Goal: Task Accomplishment & Management: Manage account settings

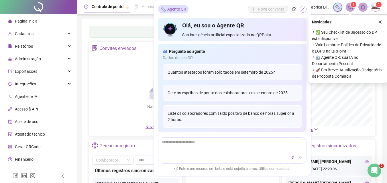
click at [302, 9] on icon "shrink" at bounding box center [303, 9] width 4 height 4
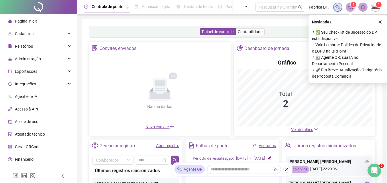
click at [378, 21] on icon "close" at bounding box center [380, 22] width 4 height 4
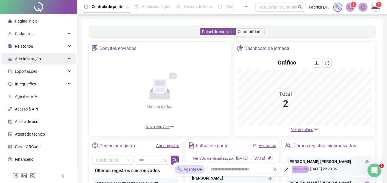
click at [29, 58] on span "Administração" at bounding box center [28, 59] width 26 height 5
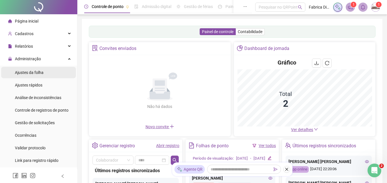
click at [30, 74] on span "Ajustes da folha" at bounding box center [29, 72] width 29 height 5
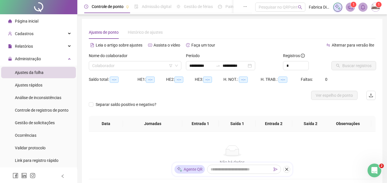
type input "**********"
click at [104, 65] on input "search" at bounding box center [132, 66] width 80 height 9
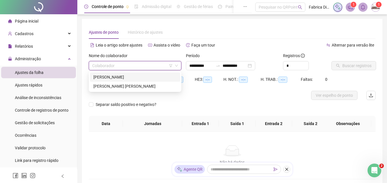
click at [114, 89] on div "[PERSON_NAME] [PERSON_NAME]" at bounding box center [134, 86] width 83 height 6
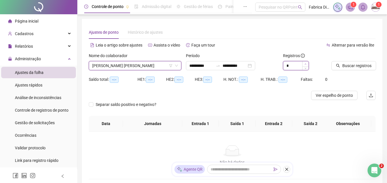
type input "*"
click at [307, 64] on span "Increase Value" at bounding box center [305, 64] width 6 height 5
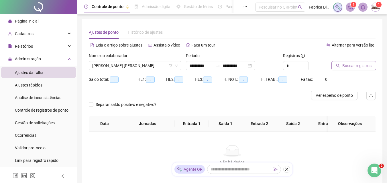
click at [343, 64] on span "Buscar registros" at bounding box center [356, 66] width 29 height 6
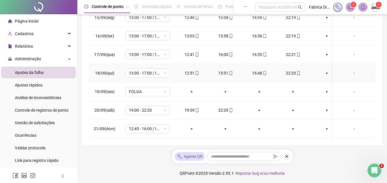
scroll to position [116, 0]
click at [143, 125] on span "12:45 - 16:00 | 16:15 - 20:20" at bounding box center [147, 128] width 37 height 9
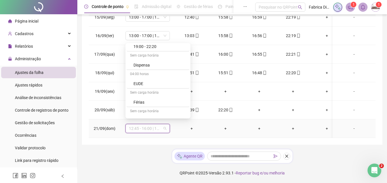
scroll to position [114, 0]
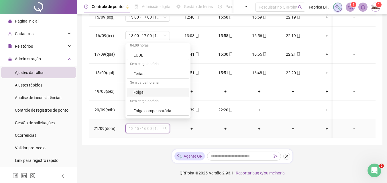
click at [141, 92] on div "Folga" at bounding box center [159, 92] width 52 height 6
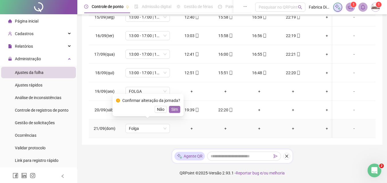
click at [174, 110] on span "Sim" at bounding box center [174, 109] width 7 height 6
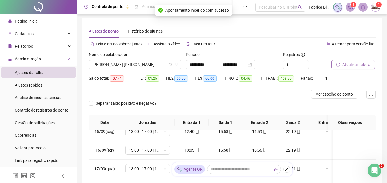
scroll to position [0, 0]
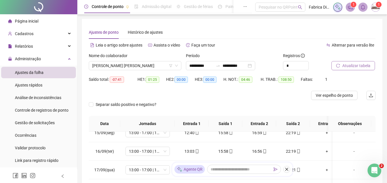
click at [358, 66] on span "Atualizar tabela" at bounding box center [356, 66] width 28 height 6
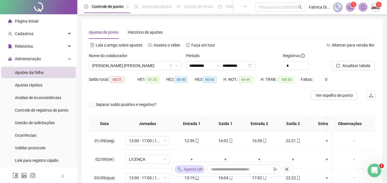
click at [377, 8] on img at bounding box center [375, 7] width 9 height 9
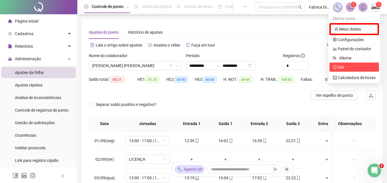
click at [343, 67] on span "Sair" at bounding box center [340, 67] width 7 height 5
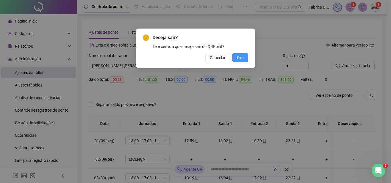
click at [244, 59] on button "Sim" at bounding box center [240, 57] width 16 height 9
